Goal: Task Accomplishment & Management: Complete application form

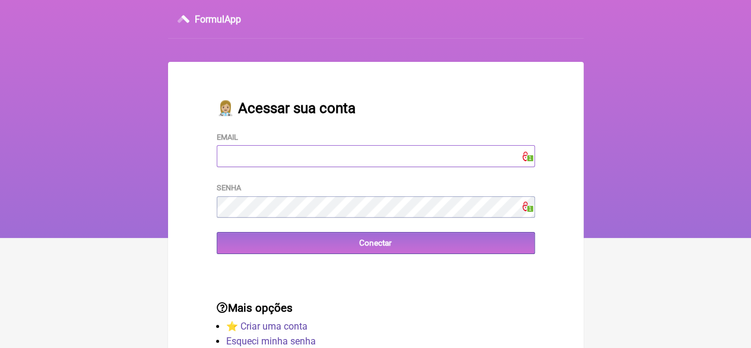
type input "[EMAIL_ADDRESS][DOMAIN_NAME]"
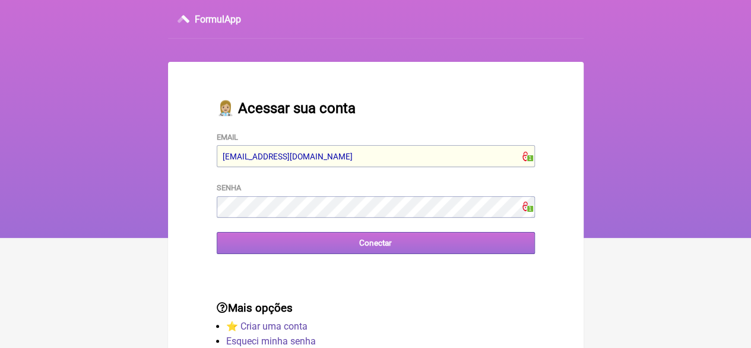
click at [305, 245] on input "Conectar" at bounding box center [376, 243] width 318 height 22
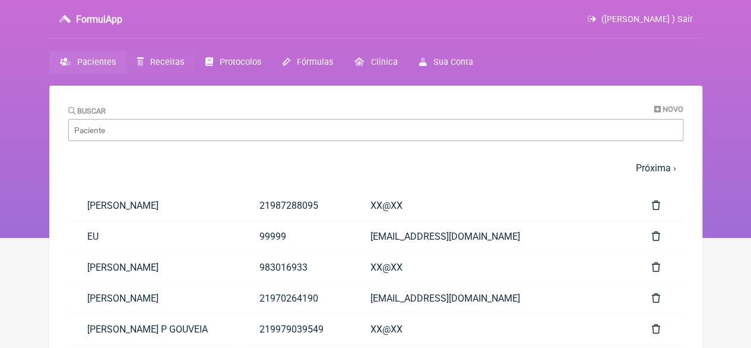
click at [166, 61] on span "Receitas" at bounding box center [167, 62] width 34 height 10
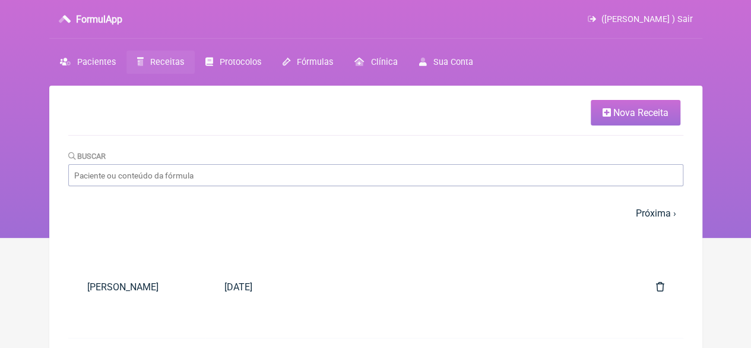
click at [644, 112] on span "Nova Receita" at bounding box center [641, 112] width 55 height 11
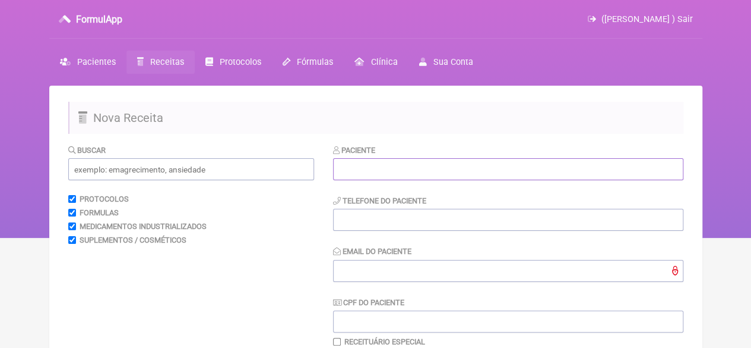
click at [403, 165] on input "text" at bounding box center [508, 169] width 350 height 22
paste input "[PERSON_NAME] DOS REIS"
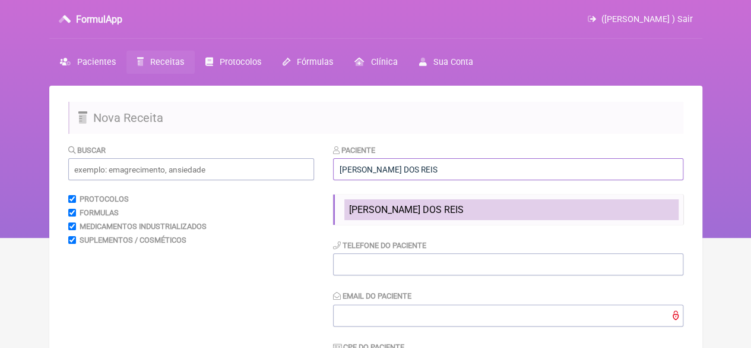
type input "[PERSON_NAME] DOS REIS"
click at [377, 213] on span "[PERSON_NAME] DOS REIS" at bounding box center [406, 209] width 115 height 11
type input "21983840343"
type input "X@x"
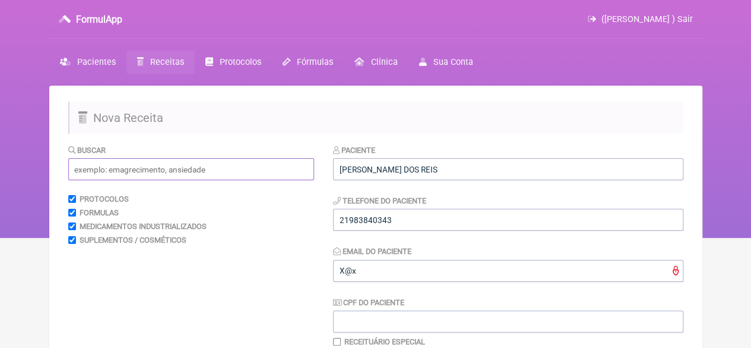
click at [182, 163] on input "text" at bounding box center [191, 169] width 246 height 22
type input "2"
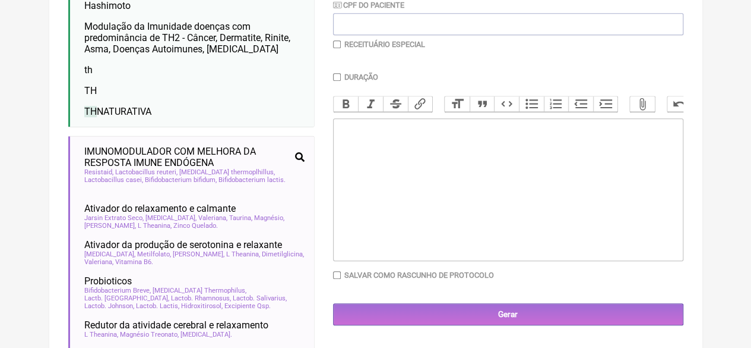
scroll to position [59, 0]
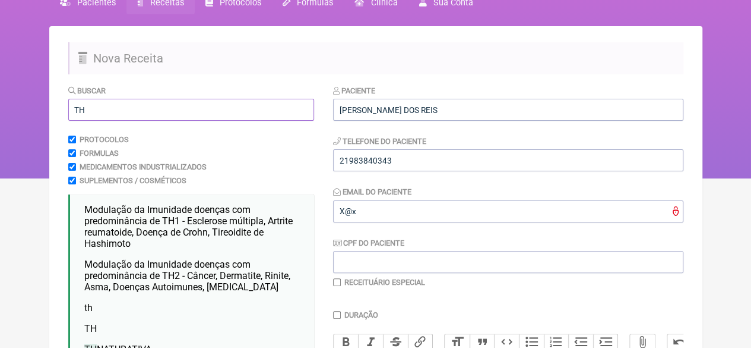
drag, startPoint x: 90, startPoint y: 116, endPoint x: 27, endPoint y: 108, distance: 63.0
click at [27, 108] on div "FormulApp (Flavio Caldas Caetano ) Sair Pacientes Receitas Protocolos Fórmulas …" at bounding box center [375, 60] width 751 height 238
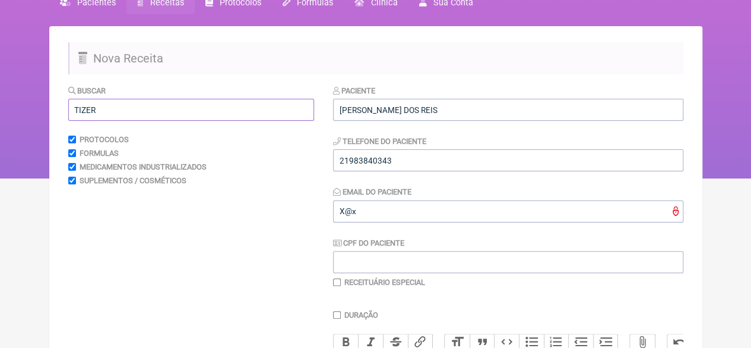
drag, startPoint x: 100, startPoint y: 107, endPoint x: 40, endPoint y: 116, distance: 60.7
click at [40, 116] on div "FormulApp (Flavio Caldas Caetano ) Sair Pacientes Receitas Protocolos Fórmulas …" at bounding box center [375, 60] width 751 height 238
drag, startPoint x: 98, startPoint y: 112, endPoint x: 107, endPoint y: 116, distance: 9.8
click at [88, 113] on input "MOUJ" at bounding box center [191, 110] width 246 height 22
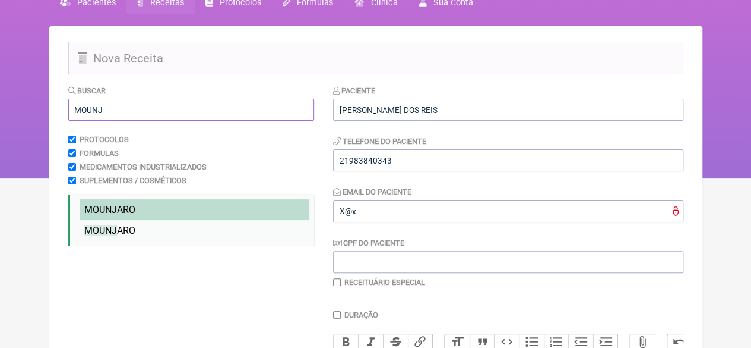
type input "MOUNJ"
click at [116, 210] on span "MOUNJ" at bounding box center [100, 209] width 33 height 11
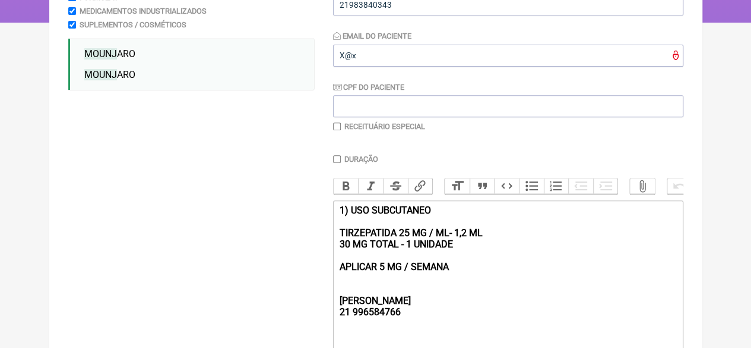
scroll to position [318, 0]
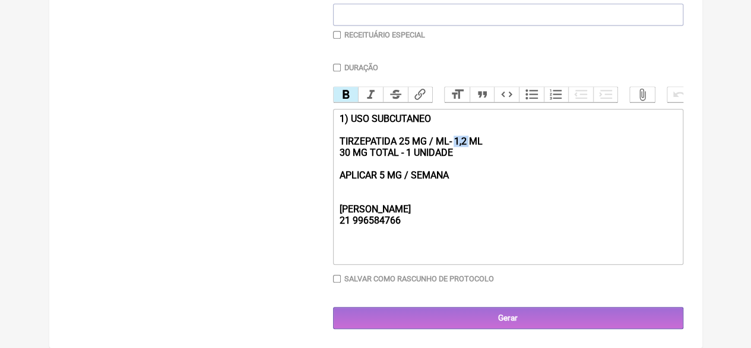
drag, startPoint x: 467, startPoint y: 139, endPoint x: 456, endPoint y: 136, distance: 11.7
click at [456, 136] on strong "1) USO SUBCUTANEO TIRZEPATIDA 25 MG / ML- 1,2 ML 30 MG TOTAL - 1 UNIDADE APLICA…" at bounding box center [410, 169] width 143 height 113
drag, startPoint x: 456, startPoint y: 152, endPoint x: 324, endPoint y: 150, distance: 131.9
click at [324, 150] on form "Buscar MOUNJ Protocolos Formulas Medicamentos Industrializados Suplementos / Co…" at bounding box center [375, 82] width 615 height 491
click at [403, 138] on strong "1) USO SUBCUTANEO TIRZEPATIDA 25 MG / ML- 3ML APLICAR 5 MG / SEMANA REBECCA 21 …" at bounding box center [406, 169] width 134 height 113
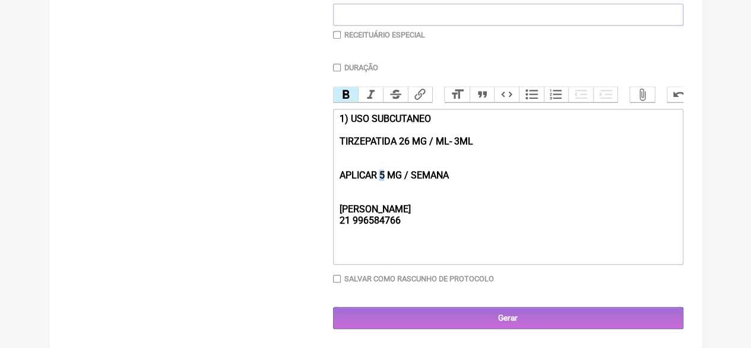
click at [381, 172] on strong "1) USO SUBCUTANEO TIRZEPATIDA 26 MG / ML- 3ML APLICAR 5 MG / SEMANA REBECCA 21 …" at bounding box center [406, 169] width 134 height 113
type trix-editor "<div><strong>1) USO SUBCUTANEO&nbsp;<br><br>TIRZEPATIDA 26 MG / ML- 3ML&nbsp;<b…"
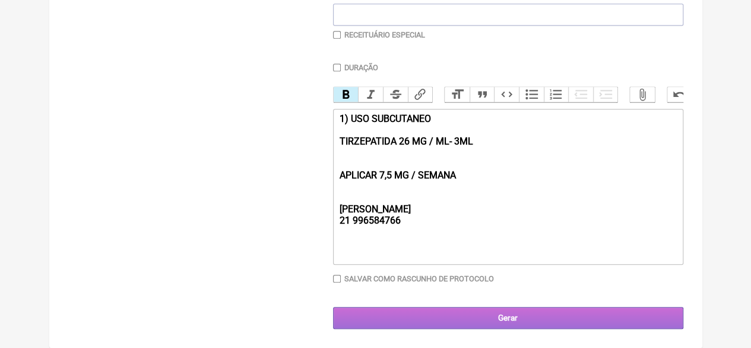
click at [465, 313] on input "Gerar" at bounding box center [508, 318] width 350 height 22
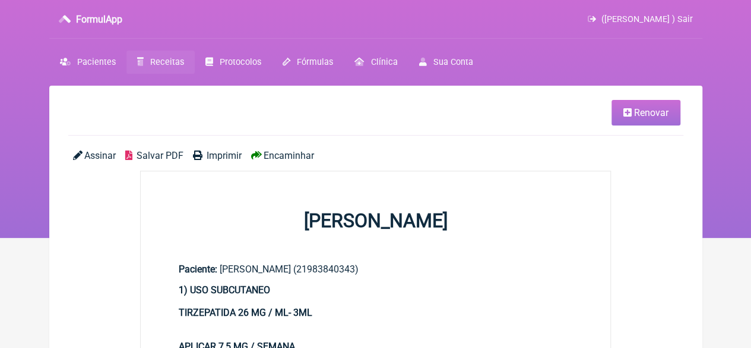
click at [209, 150] on span "Imprimir" at bounding box center [224, 155] width 35 height 11
click at [93, 58] on span "Pacientes" at bounding box center [96, 62] width 39 height 10
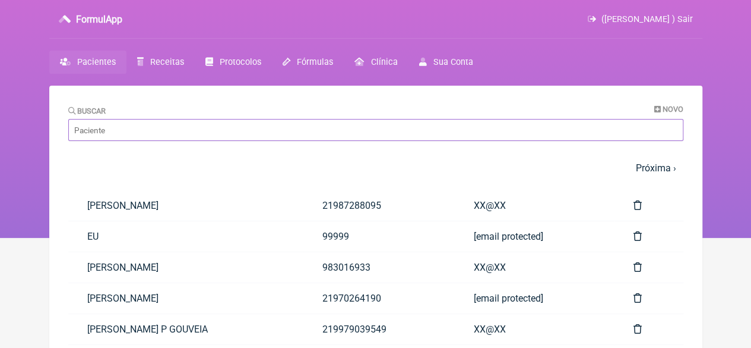
click at [135, 128] on input "Buscar" at bounding box center [375, 130] width 615 height 22
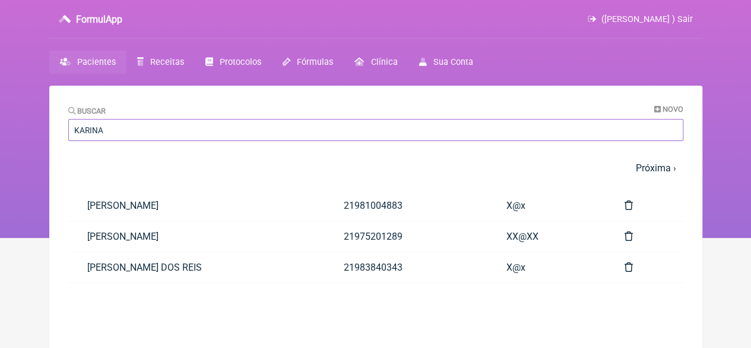
type input "[PERSON_NAME] DOS REIS"
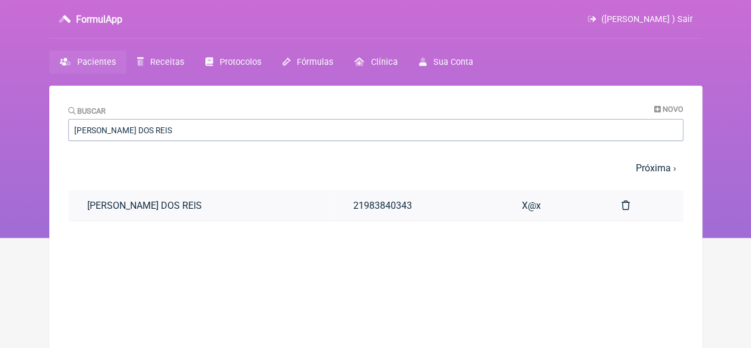
click at [221, 210] on link "[PERSON_NAME] DOS REIS" at bounding box center [201, 205] width 266 height 30
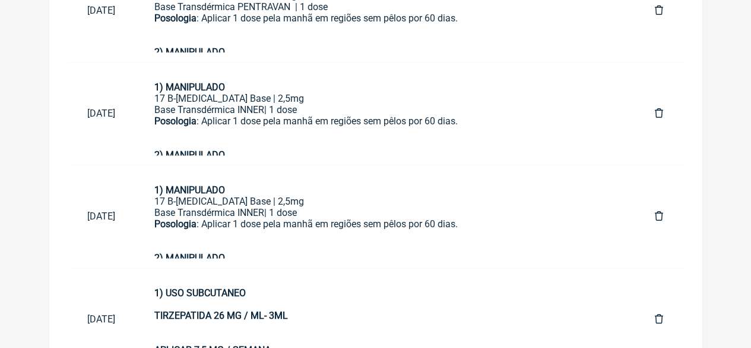
scroll to position [830, 0]
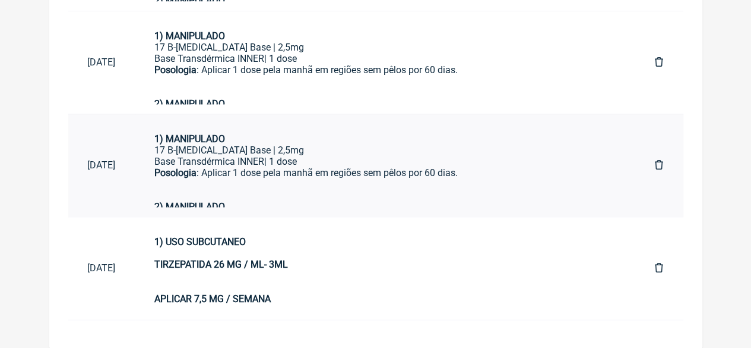
click at [194, 167] on div "Base Transdérmica INNER| 1 dose" at bounding box center [385, 161] width 463 height 11
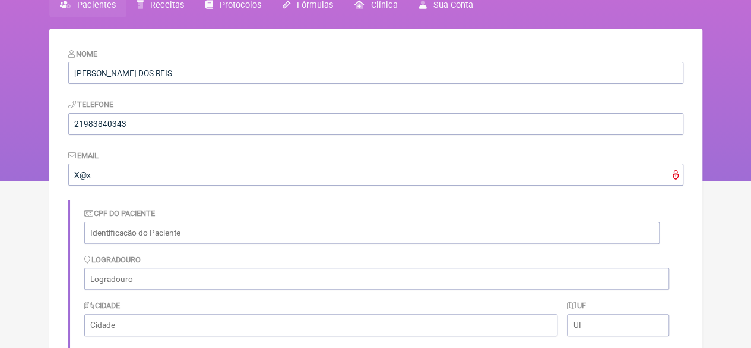
scroll to position [0, 0]
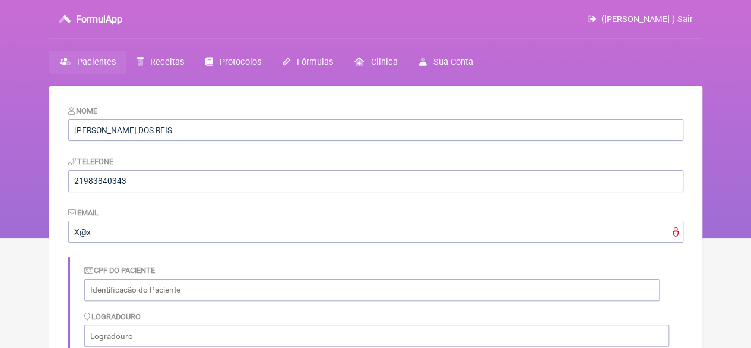
click at [72, 59] on link "Pacientes" at bounding box center [87, 61] width 77 height 23
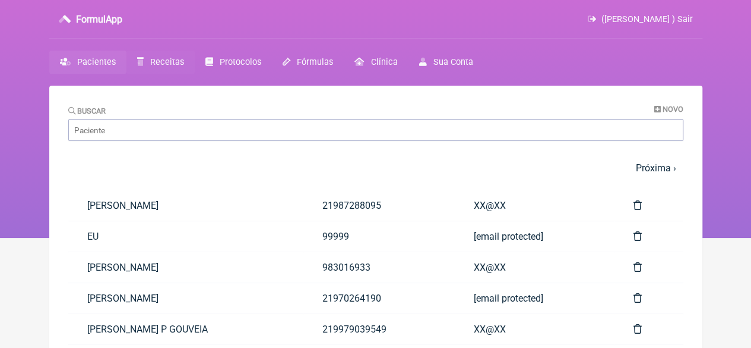
click at [168, 59] on span "Receitas" at bounding box center [167, 62] width 34 height 10
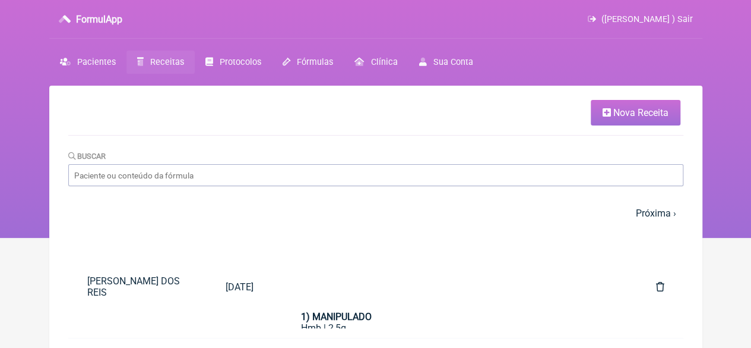
click at [620, 111] on span "Nova Receita" at bounding box center [641, 112] width 55 height 11
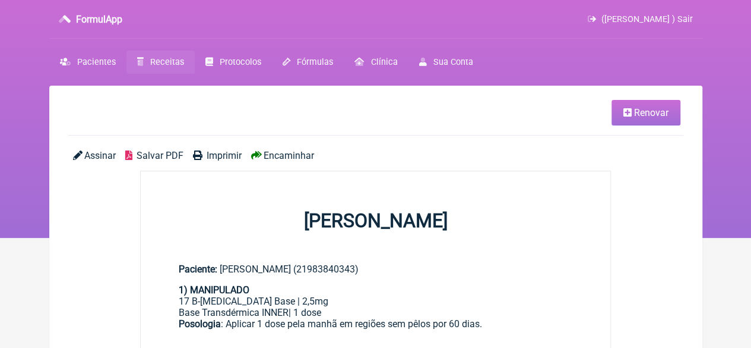
click at [643, 103] on link "Renovar" at bounding box center [646, 113] width 69 height 26
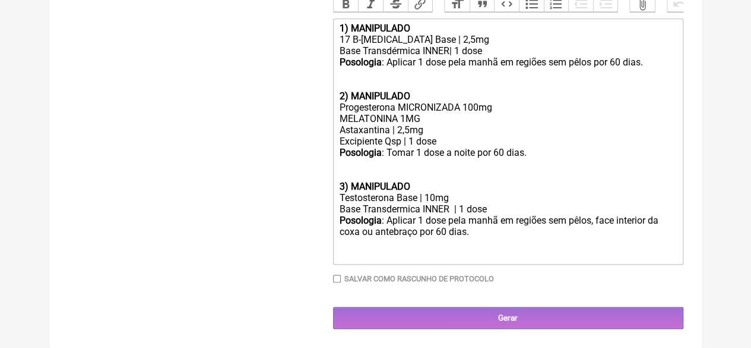
scroll to position [402, 0]
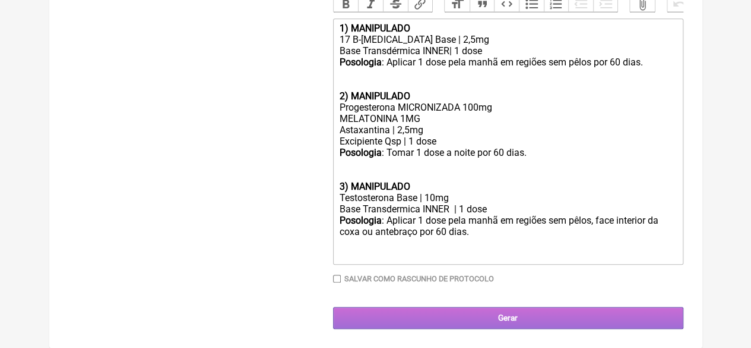
click at [447, 325] on input "Gerar" at bounding box center [508, 318] width 350 height 22
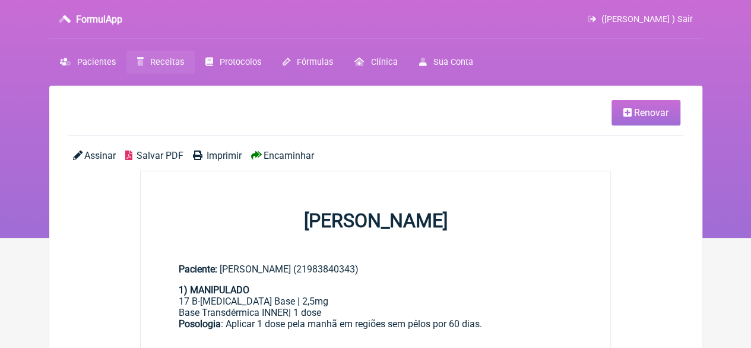
click at [211, 156] on span "Imprimir" at bounding box center [224, 155] width 35 height 11
click at [628, 105] on link "Renovar" at bounding box center [646, 113] width 69 height 26
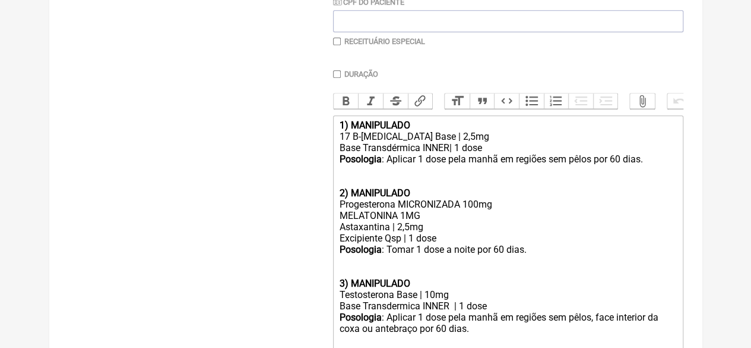
scroll to position [410, 0]
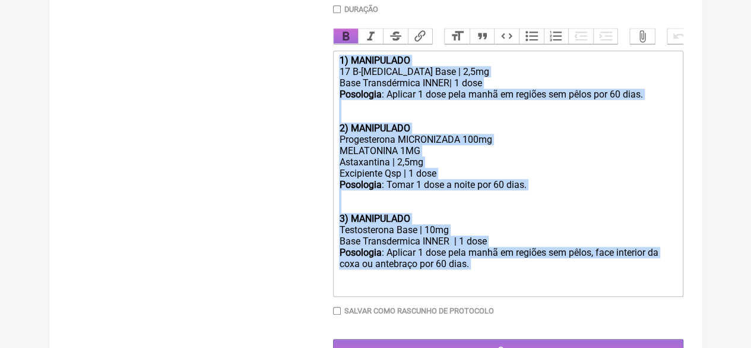
drag, startPoint x: 510, startPoint y: 244, endPoint x: 334, endPoint y: 0, distance: 300.9
click at [334, 0] on div "Paciente KARINA ARAUJO DOS REIS Telefone do Paciente 21983840343 Email do Pacie…" at bounding box center [508, 70] width 350 height 582
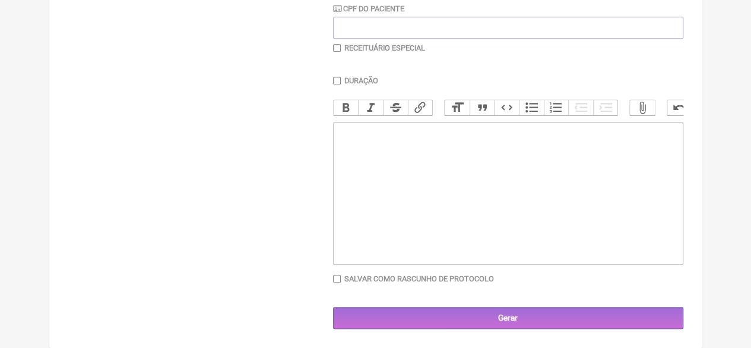
scroll to position [303, 0]
type trix-editor "<div><br><br></div>"
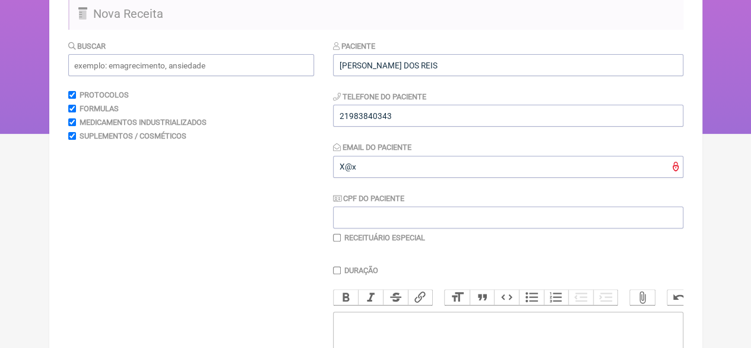
scroll to position [6, 0]
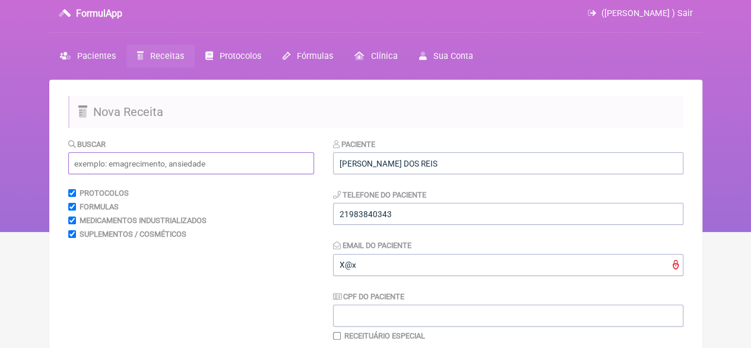
click at [119, 167] on input "text" at bounding box center [191, 163] width 246 height 22
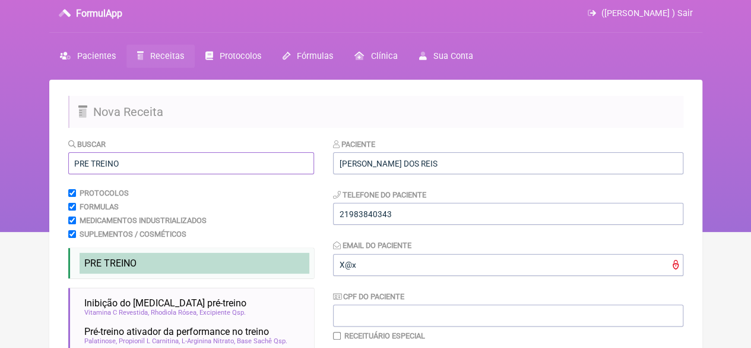
type input "PRE TREINO"
click at [128, 266] on span "PRE TREINO" at bounding box center [110, 262] width 52 height 11
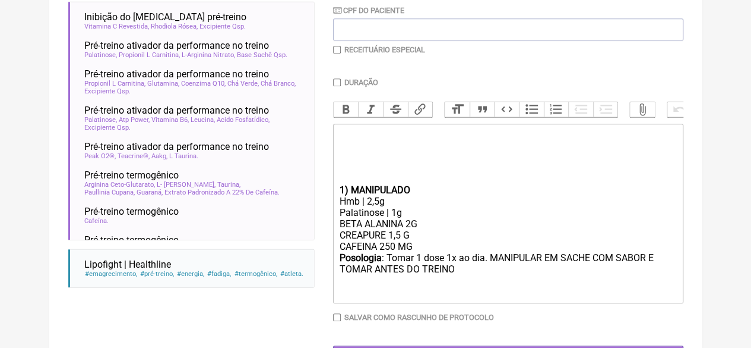
scroll to position [323, 0]
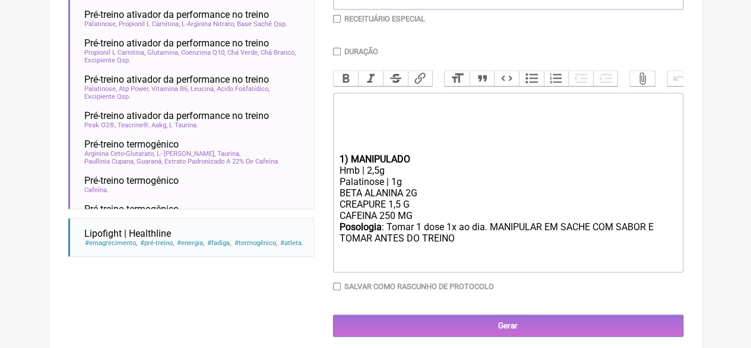
drag, startPoint x: 415, startPoint y: 226, endPoint x: 326, endPoint y: 225, distance: 89.1
click at [326, 225] on form "Buscar PRE TREINO Protocolos Formulas Medicamentos Industrializados Suplementos…" at bounding box center [375, 78] width 615 height 515
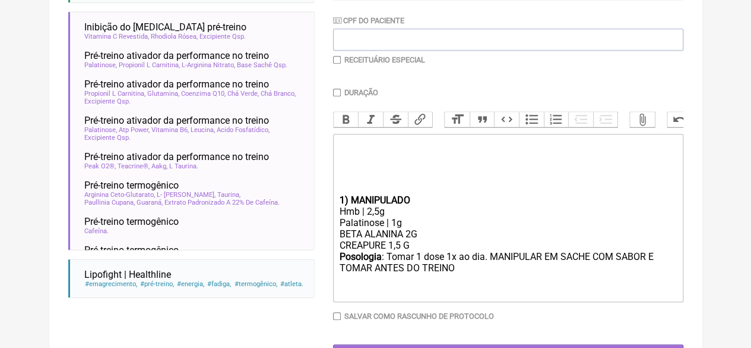
scroll to position [263, 0]
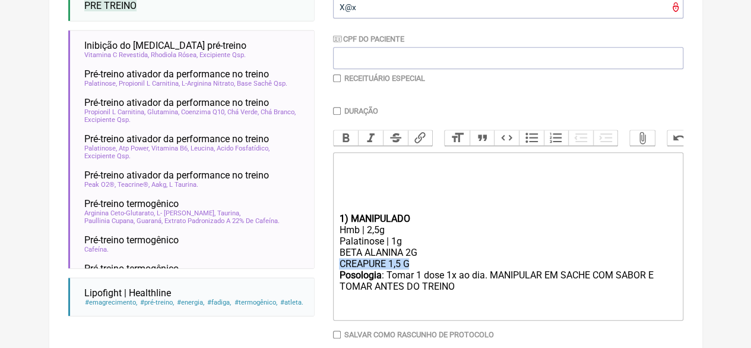
drag, startPoint x: 427, startPoint y: 276, endPoint x: 331, endPoint y: 279, distance: 95.7
click at [331, 279] on form "Buscar PRE TREINO Protocolos Formulas Medicamentos Industrializados Suplementos…" at bounding box center [375, 133] width 615 height 504
type trix-editor "<div><br><br></div><div><br><br><br></div><div><strong>1) MANIPULADO</strong></…"
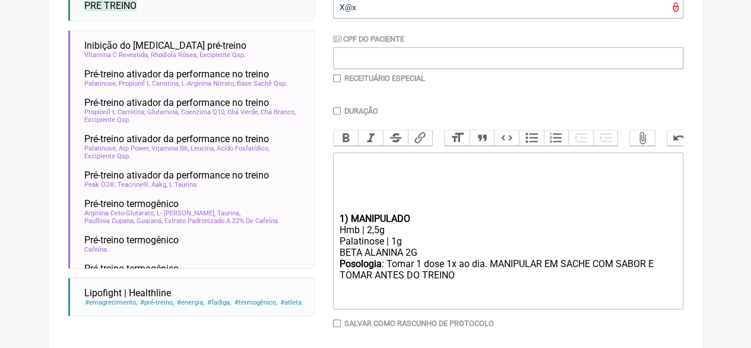
click at [335, 112] on input "Duração" at bounding box center [337, 111] width 8 height 8
checkbox input "true"
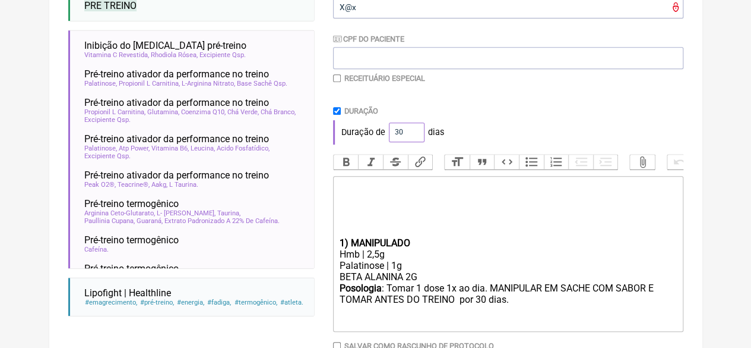
drag, startPoint x: 401, startPoint y: 131, endPoint x: 377, endPoint y: 130, distance: 24.4
click at [377, 129] on div "Duração de 30 dias" at bounding box center [508, 132] width 350 height 24
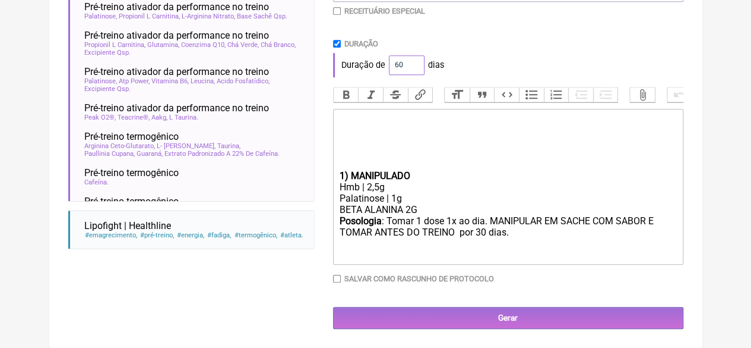
scroll to position [342, 0]
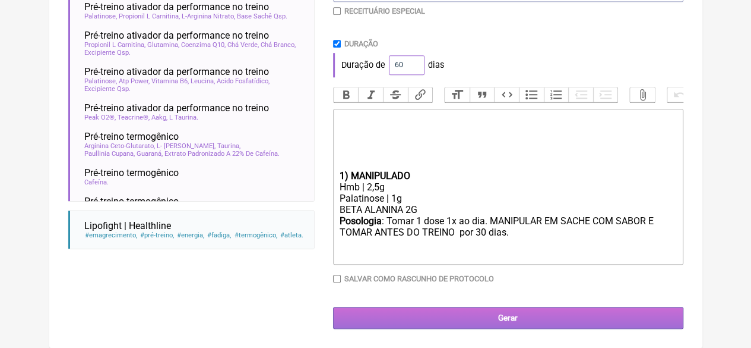
type input "60"
click at [504, 320] on input "Gerar" at bounding box center [508, 318] width 350 height 22
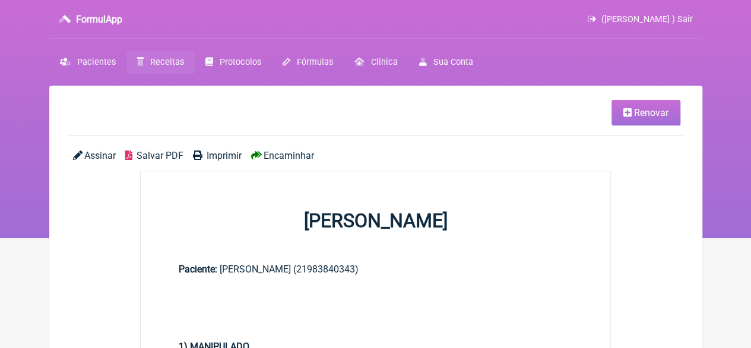
click at [212, 155] on span "Imprimir" at bounding box center [224, 155] width 35 height 11
